Goal: Information Seeking & Learning: Learn about a topic

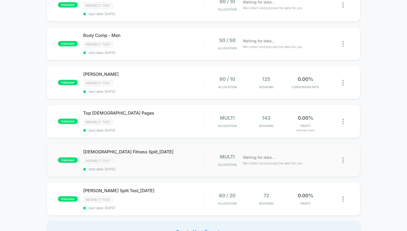
scroll to position [435, 0]
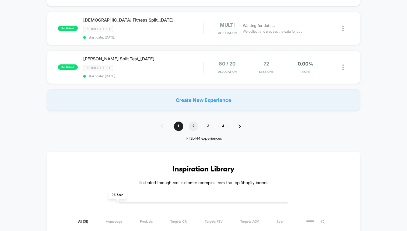
click at [192, 125] on span "2" at bounding box center [193, 125] width 9 height 9
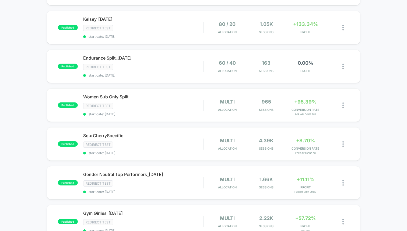
scroll to position [246, 0]
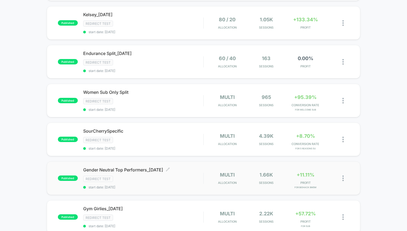
click at [163, 168] on div "Gender Neutral Top Performers_[DATE] Click to edit experience details Click to …" at bounding box center [143, 178] width 120 height 22
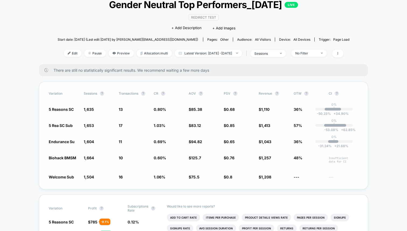
scroll to position [37, 0]
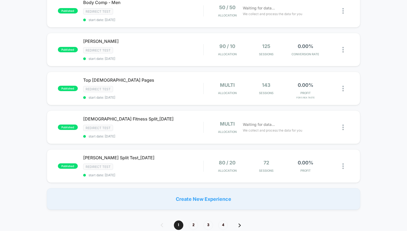
scroll to position [330, 0]
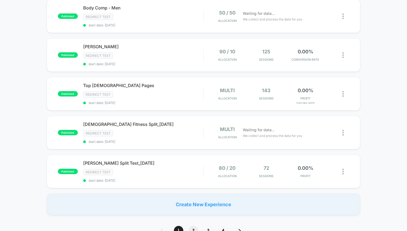
click at [191, 225] on span "2" at bounding box center [193, 229] width 9 height 9
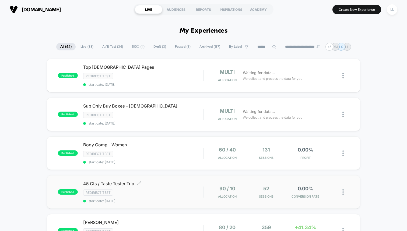
click at [144, 181] on span "45 Cts / Taste Tester Trio Click to edit experience details" at bounding box center [143, 183] width 120 height 5
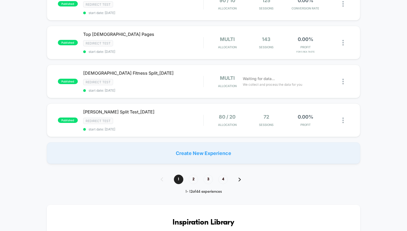
scroll to position [331, 0]
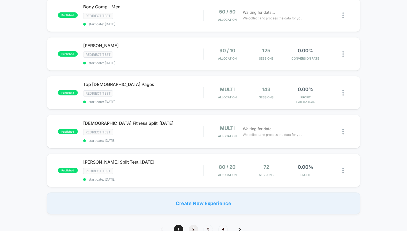
click at [193, 224] on span "2" at bounding box center [193, 228] width 9 height 9
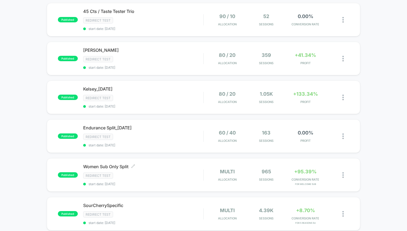
scroll to position [177, 0]
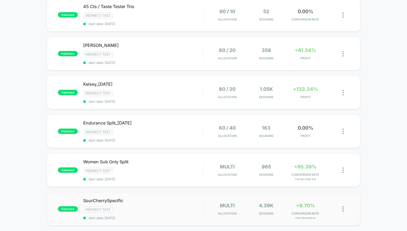
click at [140, 192] on div "published SourCherrySpecific Redirect Test start date: [DATE] multi Allocation …" at bounding box center [203, 208] width 313 height 33
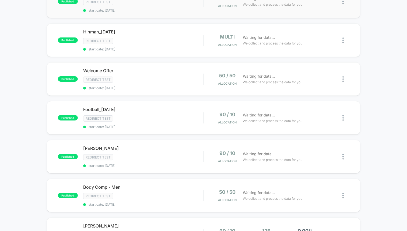
scroll to position [137, 0]
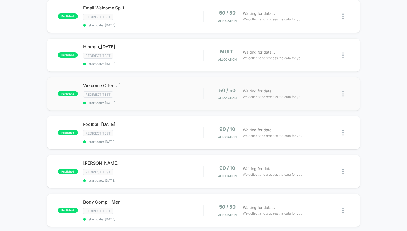
click at [107, 84] on span "Welcome Offer Click to edit experience details" at bounding box center [143, 85] width 120 height 5
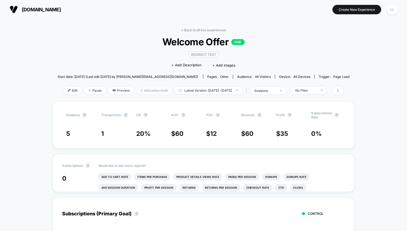
click at [143, 90] on span "Allocation: multi" at bounding box center [154, 90] width 36 height 7
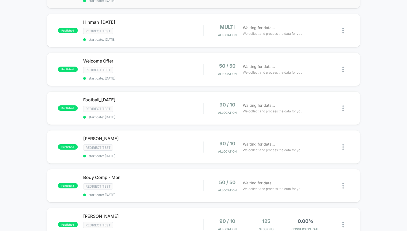
scroll to position [210, 0]
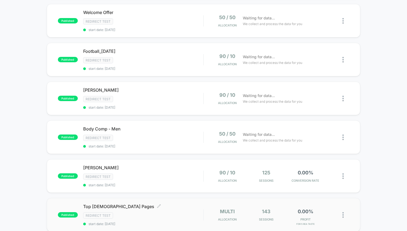
click at [112, 203] on span "Top [DEMOGRAPHIC_DATA] Pages Click to edit experience details" at bounding box center [143, 205] width 120 height 5
